Goal: Task Accomplishment & Management: Manage account settings

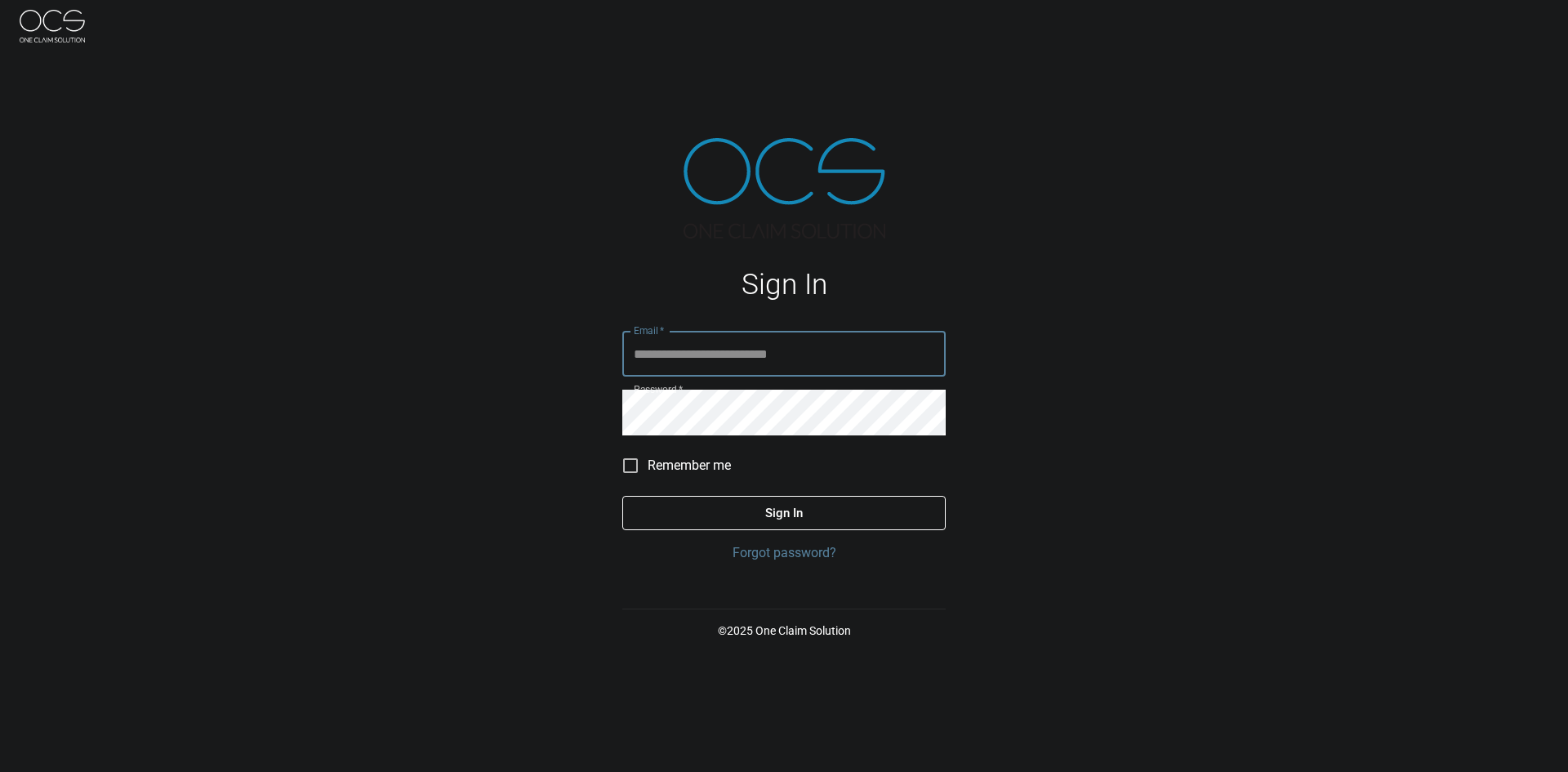
type input "**********"
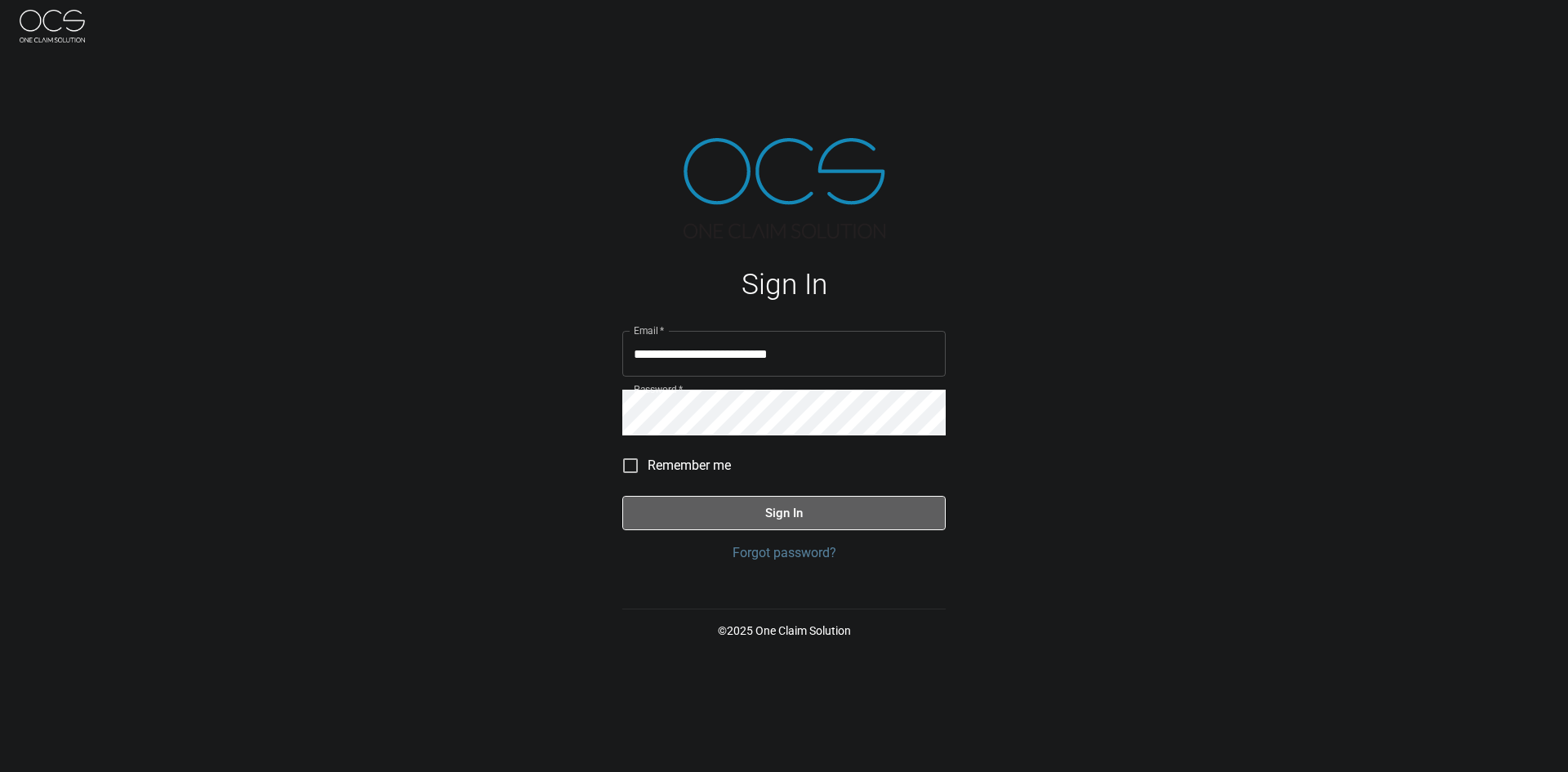
click at [730, 506] on button "Sign In" at bounding box center [784, 512] width 323 height 34
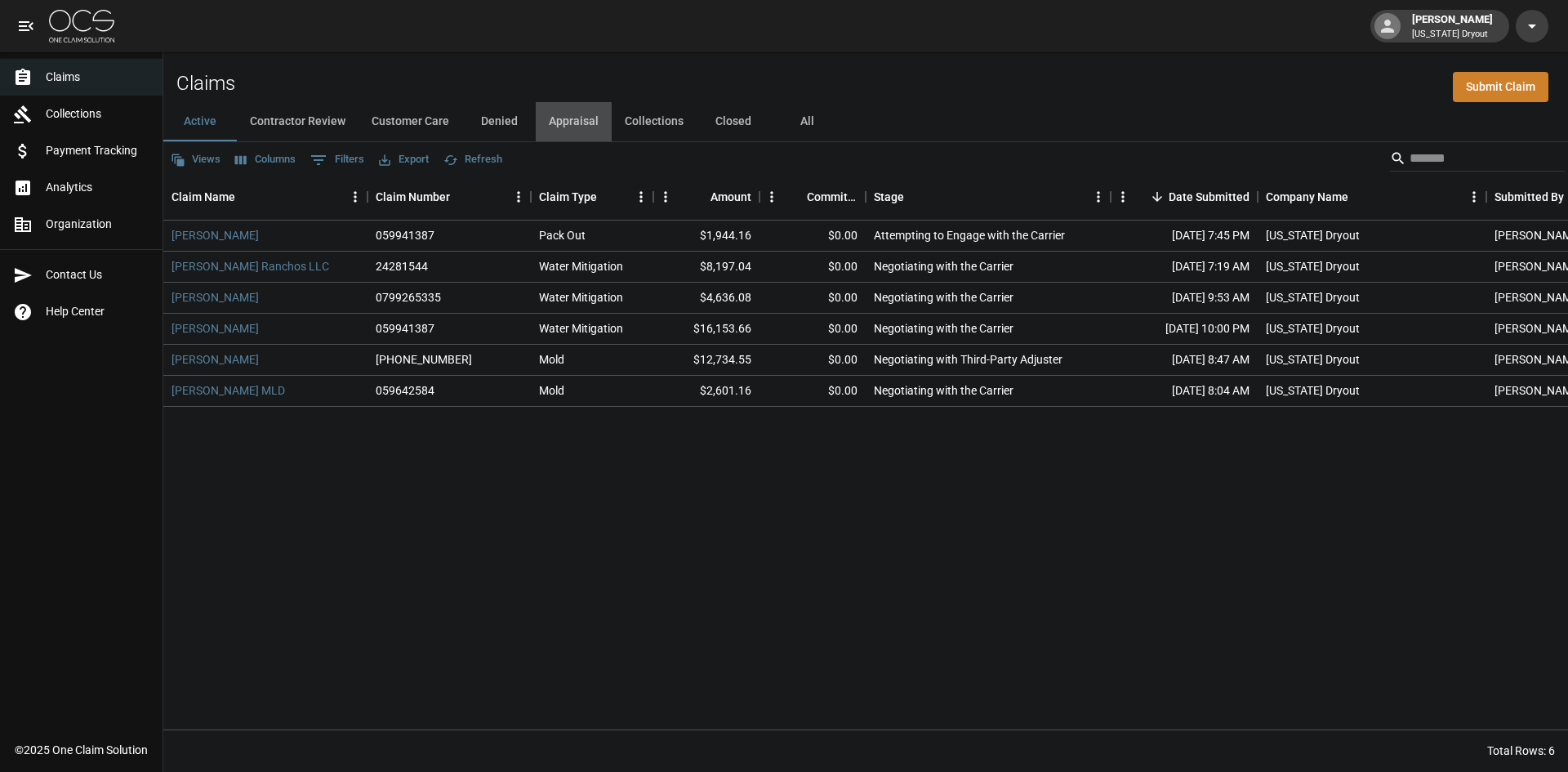
click at [563, 130] on button "Appraisal" at bounding box center [574, 121] width 76 height 39
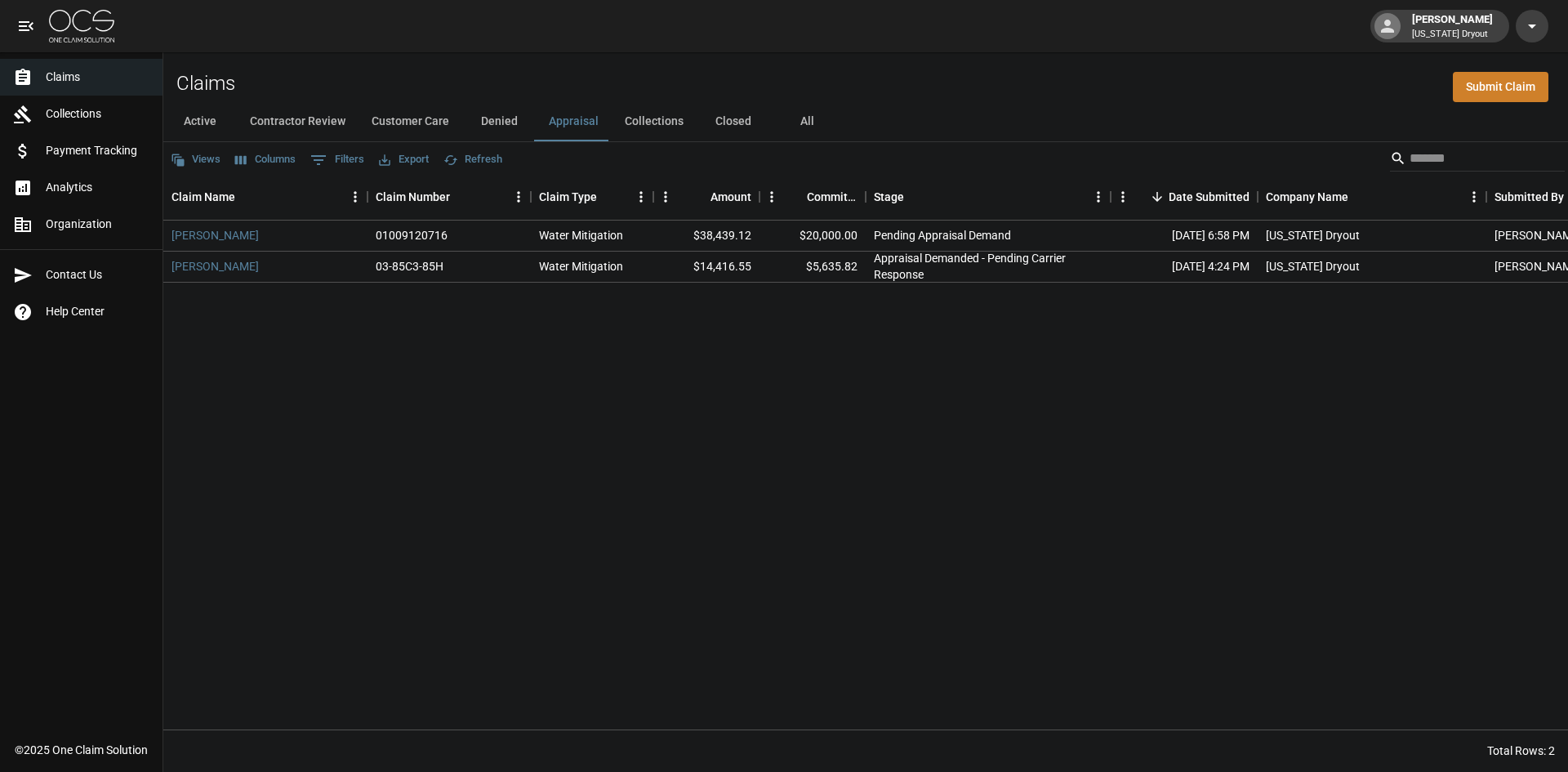
click at [87, 32] on img at bounding box center [81, 25] width 66 height 32
